Goal: Entertainment & Leisure: Consume media (video, audio)

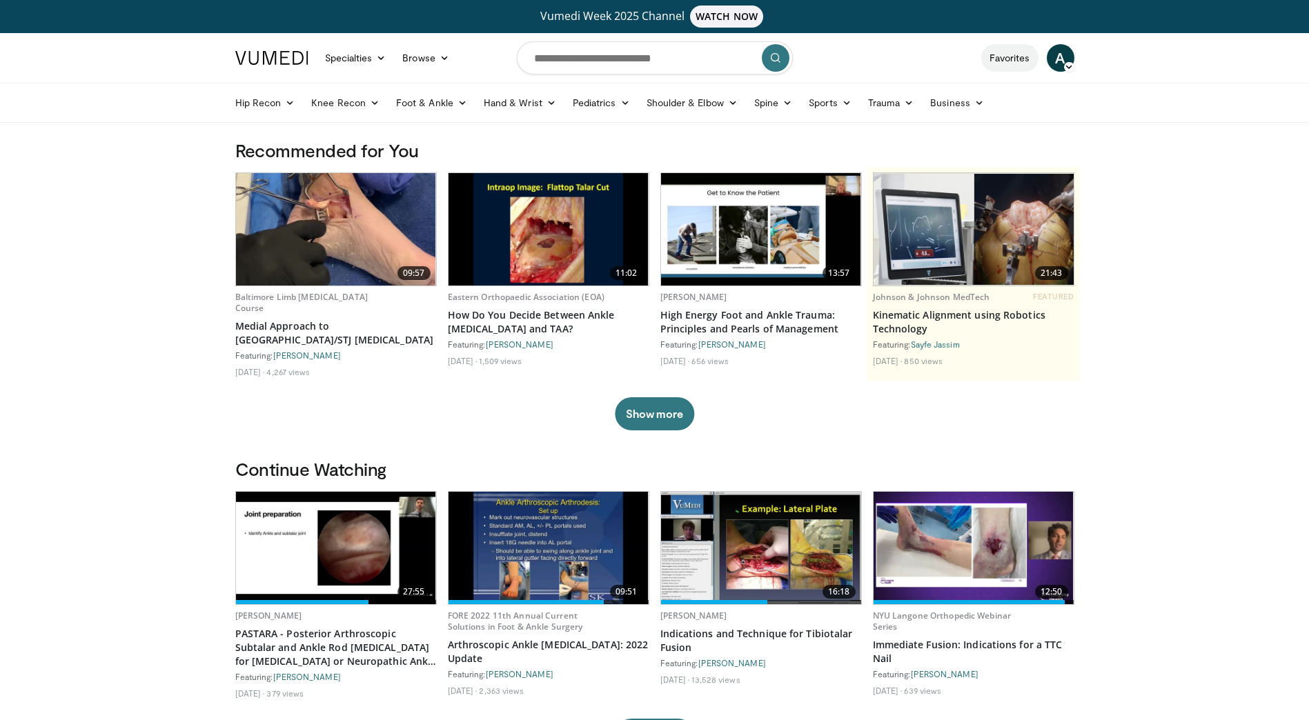
click at [1013, 59] on link "Favorites" at bounding box center [1009, 58] width 57 height 28
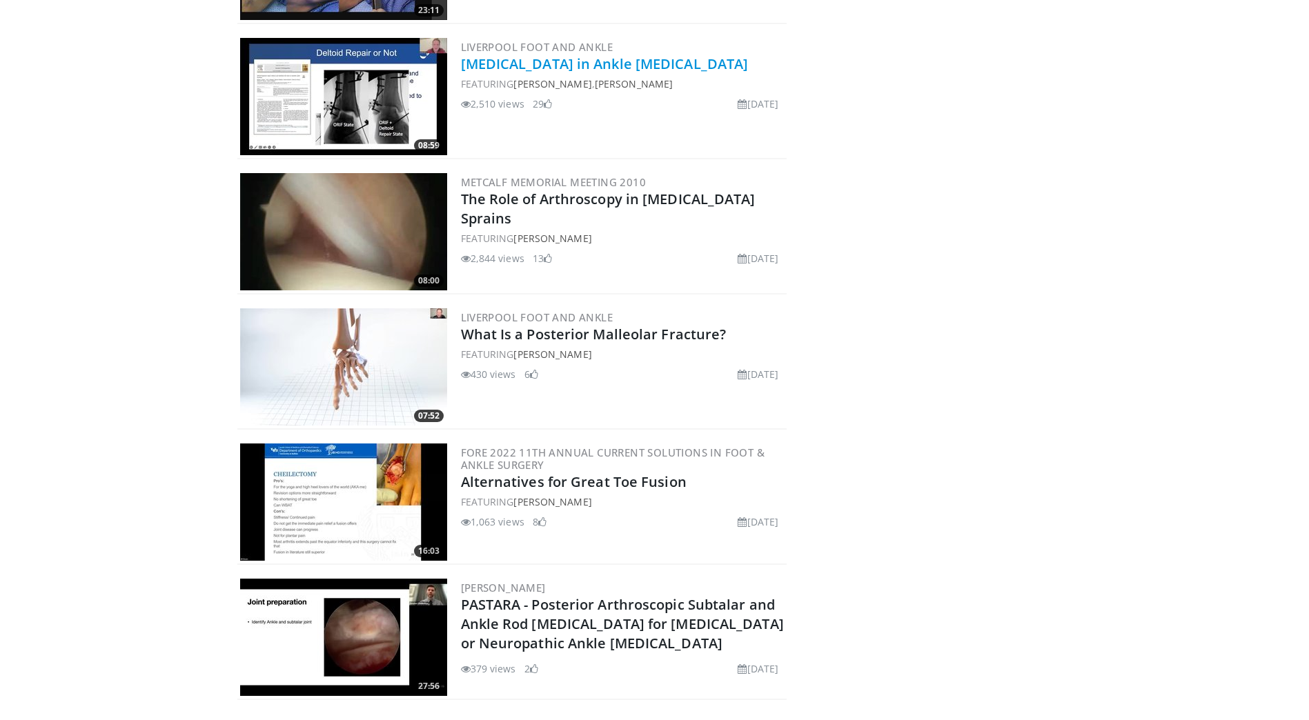
scroll to position [1659, 0]
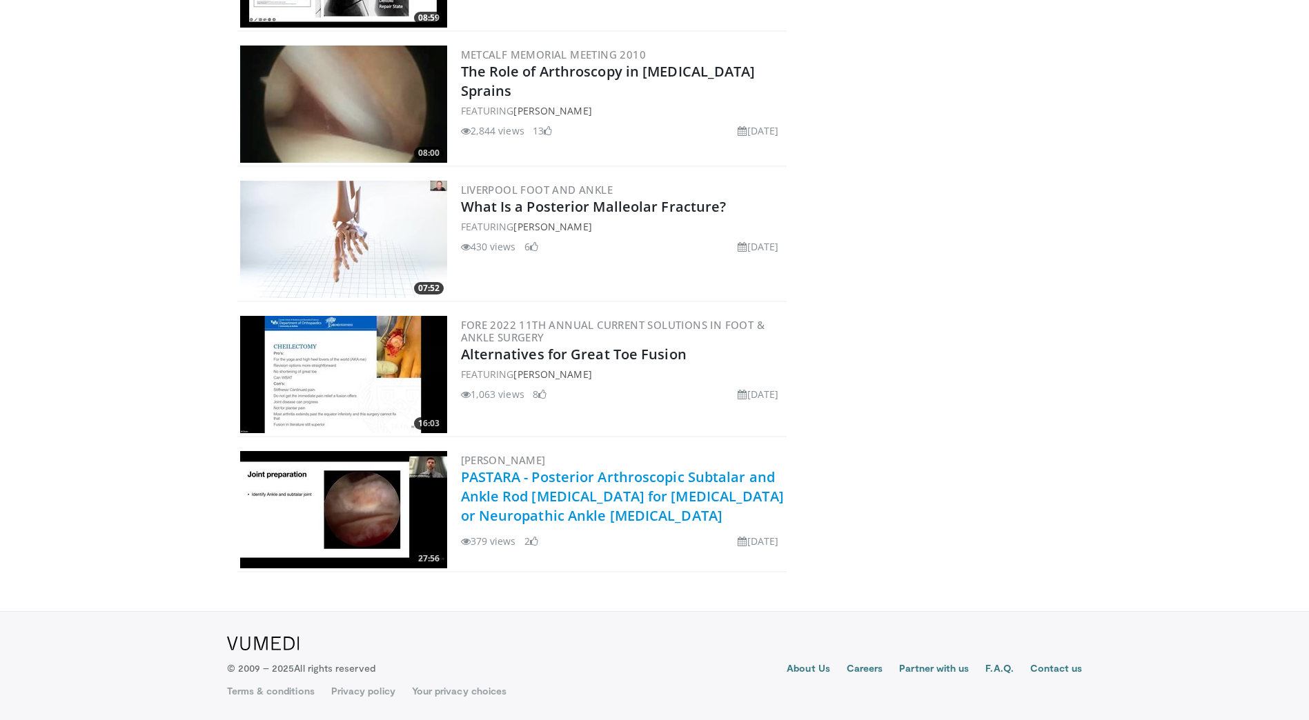
click at [509, 502] on link "PASTARA - Posterior Arthroscopic Subtalar and Ankle Rod [MEDICAL_DATA] for [MED…" at bounding box center [622, 496] width 323 height 57
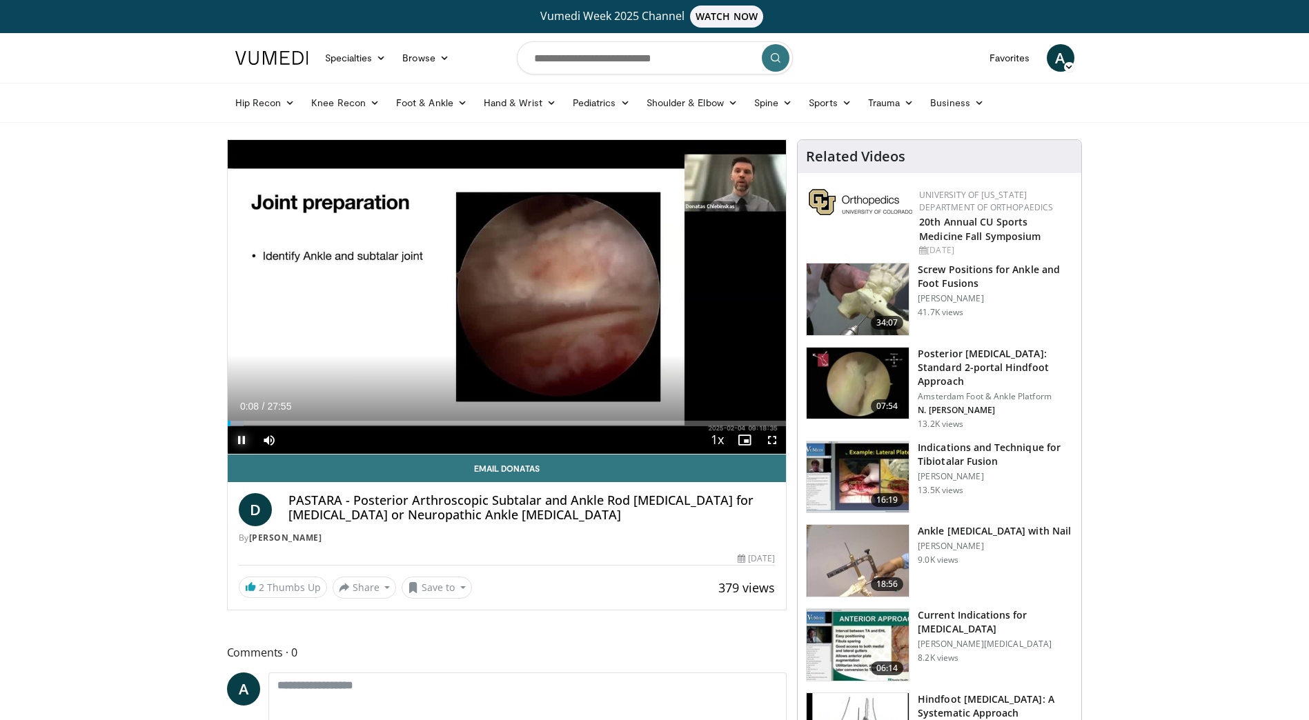
click at [239, 440] on span "Video Player" at bounding box center [242, 440] width 28 height 28
click at [402, 422] on div "Progress Bar" at bounding box center [402, 424] width 1 height 6
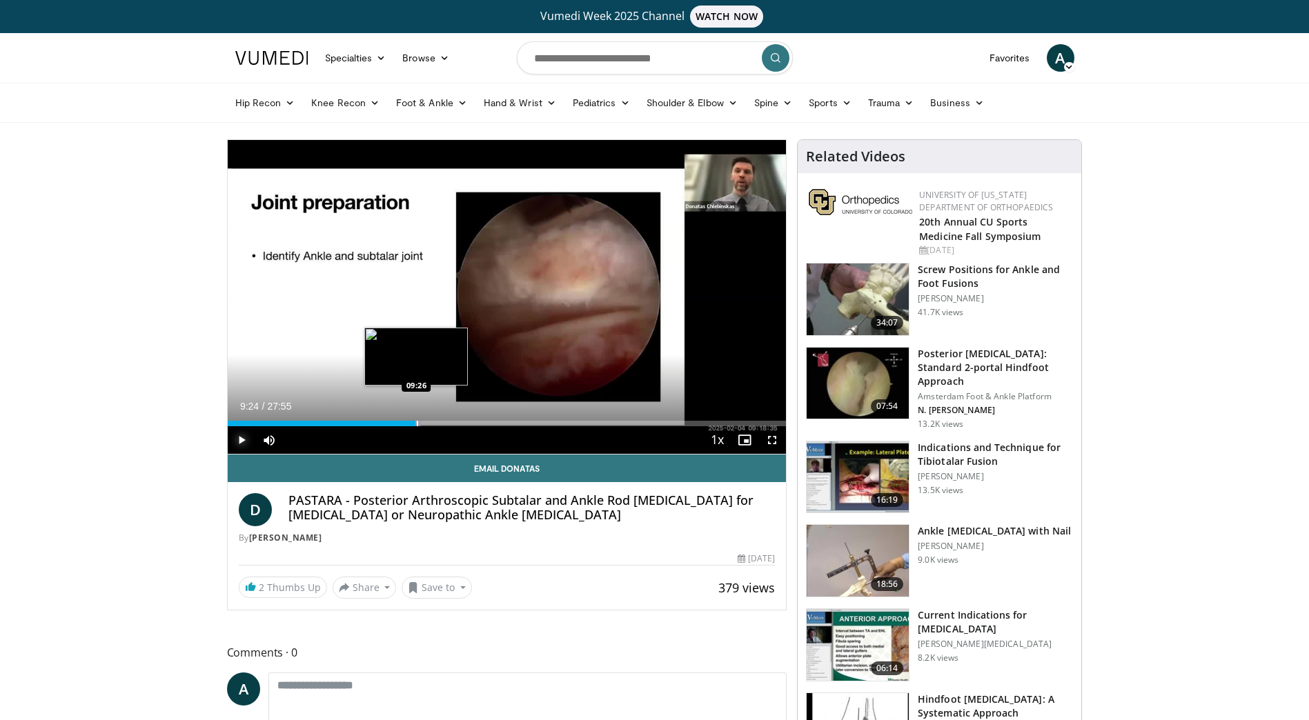
click at [417, 422] on div "Progress Bar" at bounding box center [417, 424] width 1 height 6
click at [439, 424] on div "Progress Bar" at bounding box center [439, 424] width 1 height 6
click at [453, 423] on div "Progress Bar" at bounding box center [453, 424] width 1 height 6
click at [461, 423] on div "Progress Bar" at bounding box center [461, 424] width 1 height 6
click at [480, 424] on div "Progress Bar" at bounding box center [480, 424] width 1 height 6
